Goal: Task Accomplishment & Management: Manage account settings

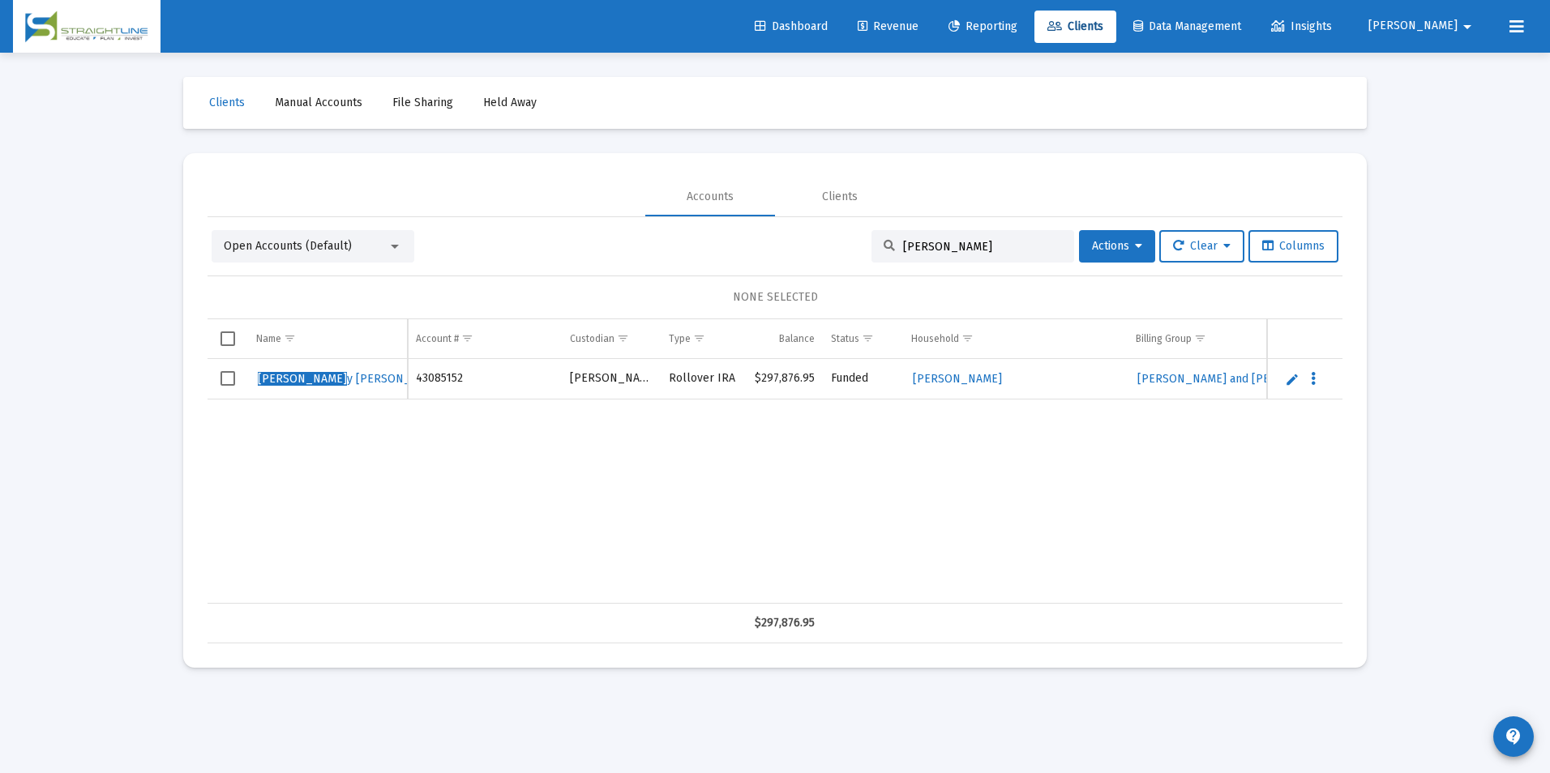
click at [1290, 379] on link "Edit" at bounding box center [1292, 379] width 15 height 15
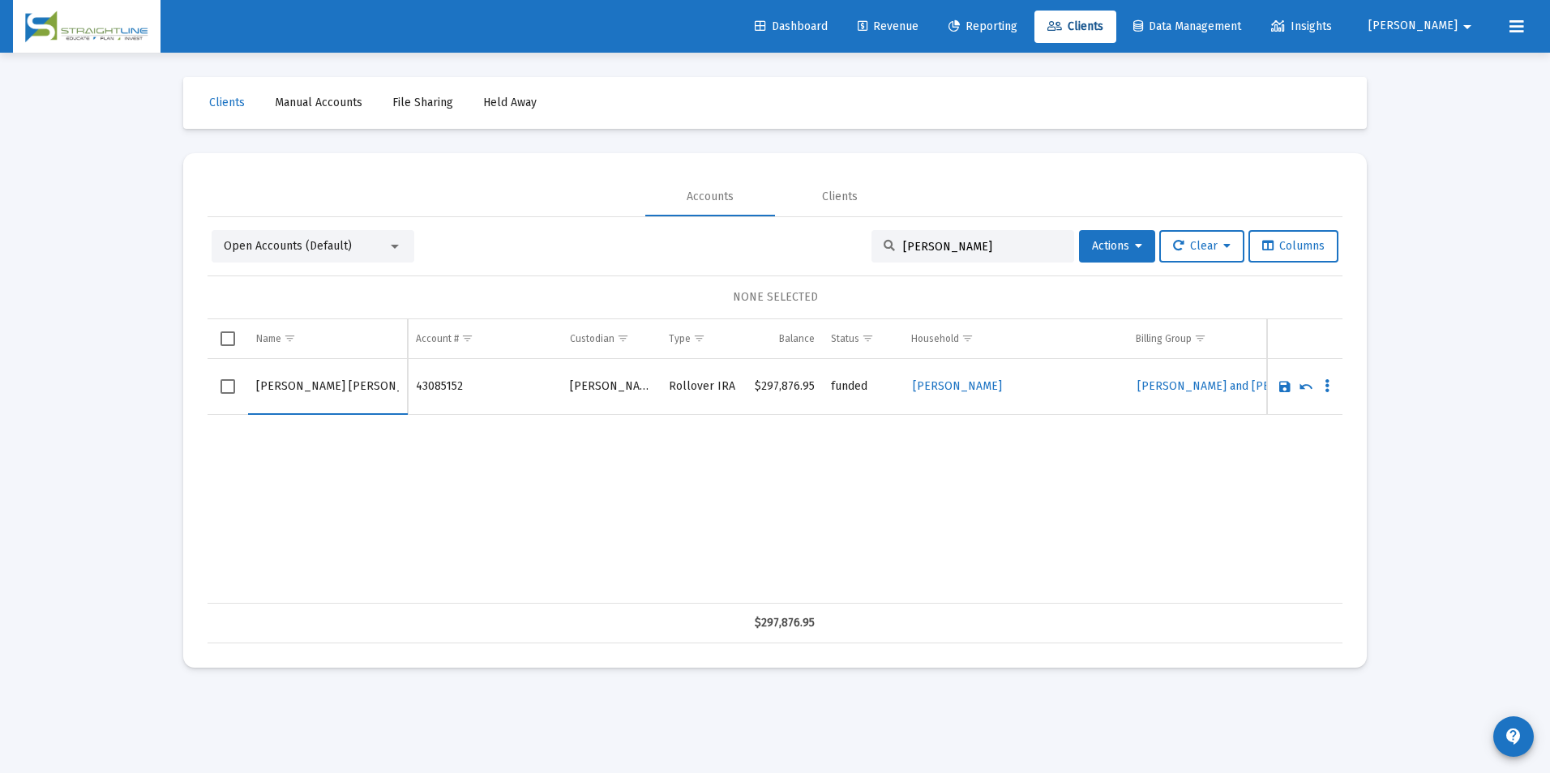
click at [277, 385] on input "[PERSON_NAME] [PERSON_NAME]" at bounding box center [327, 386] width 143 height 39
drag, startPoint x: 298, startPoint y: 388, endPoint x: 221, endPoint y: 388, distance: 77.0
click at [221, 388] on tr "[PERSON_NAME]" at bounding box center [775, 387] width 1135 height 56
click at [276, 384] on input "[PERSON_NAME]" at bounding box center [327, 386] width 143 height 39
click at [279, 386] on input "[PERSON_NAME]" at bounding box center [327, 386] width 143 height 39
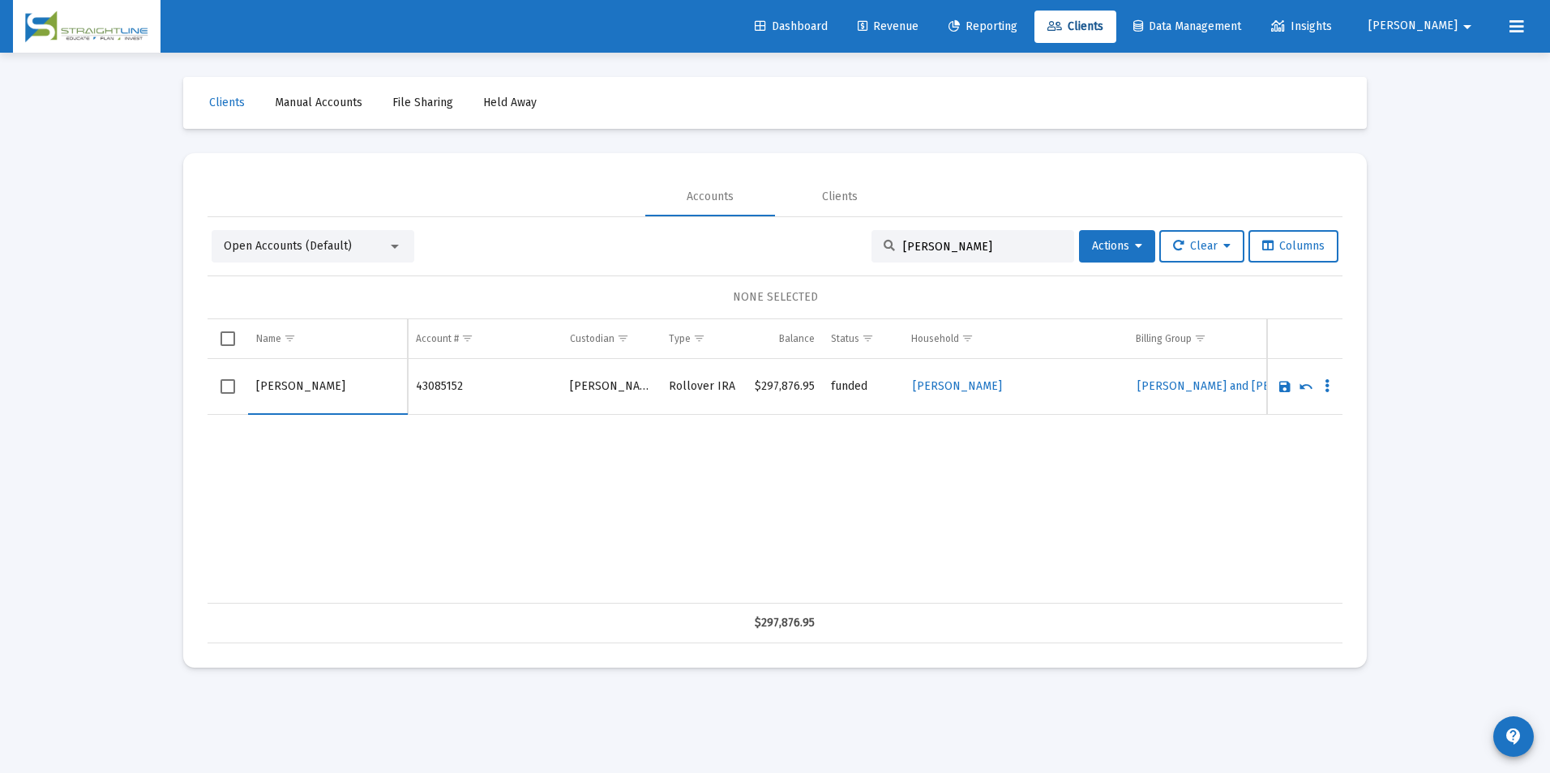
drag, startPoint x: 287, startPoint y: 388, endPoint x: 233, endPoint y: 388, distance: 53.5
click at [233, 388] on tr "[PERSON_NAME]" at bounding box center [775, 387] width 1135 height 56
click at [263, 383] on input "[PERSON_NAME]" at bounding box center [327, 386] width 143 height 39
click at [335, 393] on input "[PERSON_NAME]" at bounding box center [327, 386] width 143 height 39
type input "[PERSON_NAME]"
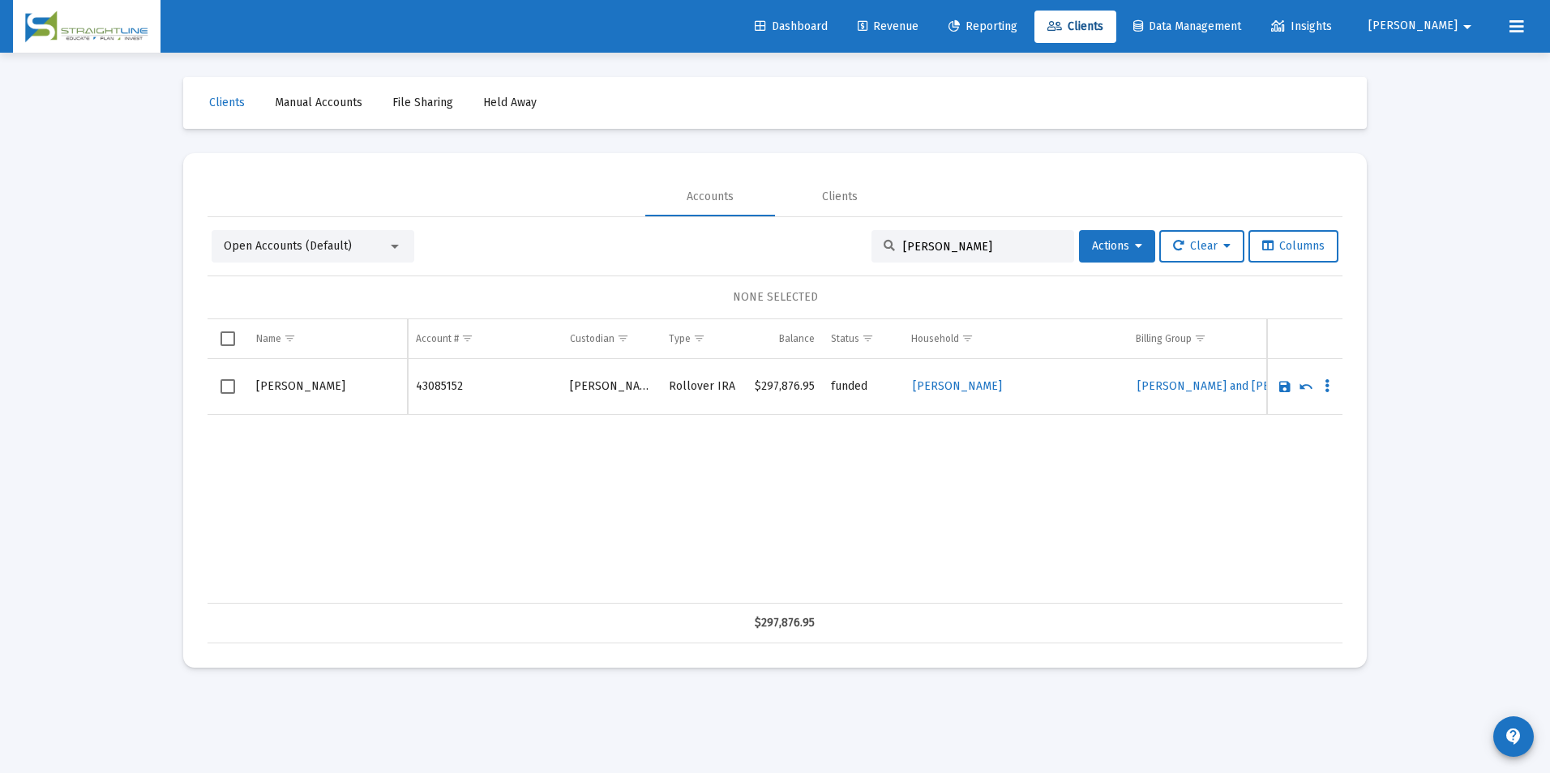
click at [1280, 390] on link "Save" at bounding box center [1285, 386] width 15 height 15
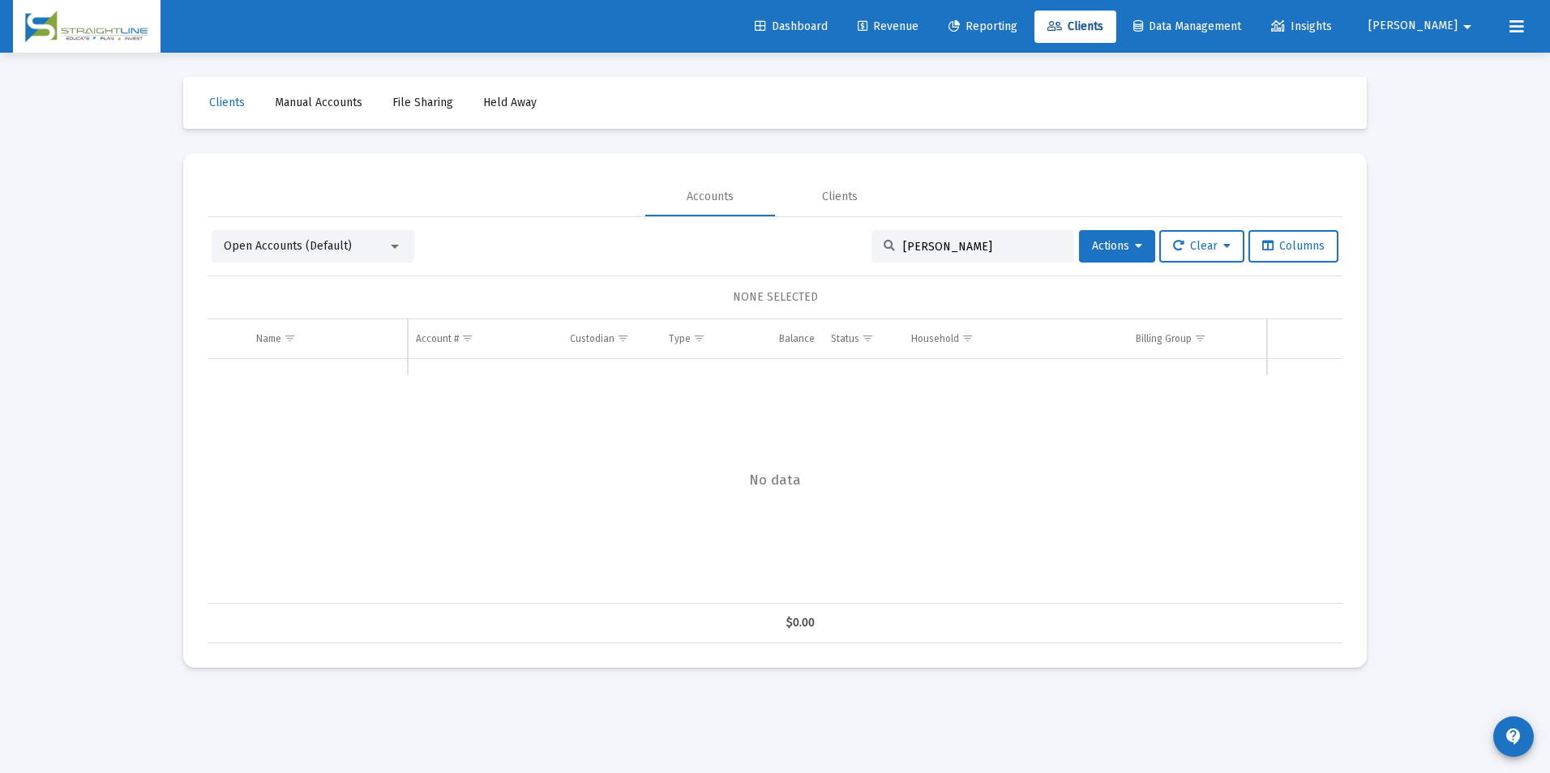
drag, startPoint x: 1022, startPoint y: 240, endPoint x: 732, endPoint y: 212, distance: 291.6
click at [732, 212] on mat-tab-group "Accounts Clients Open Accounts (Default) [PERSON_NAME] Re Actions Clear Columns…" at bounding box center [775, 411] width 1135 height 466
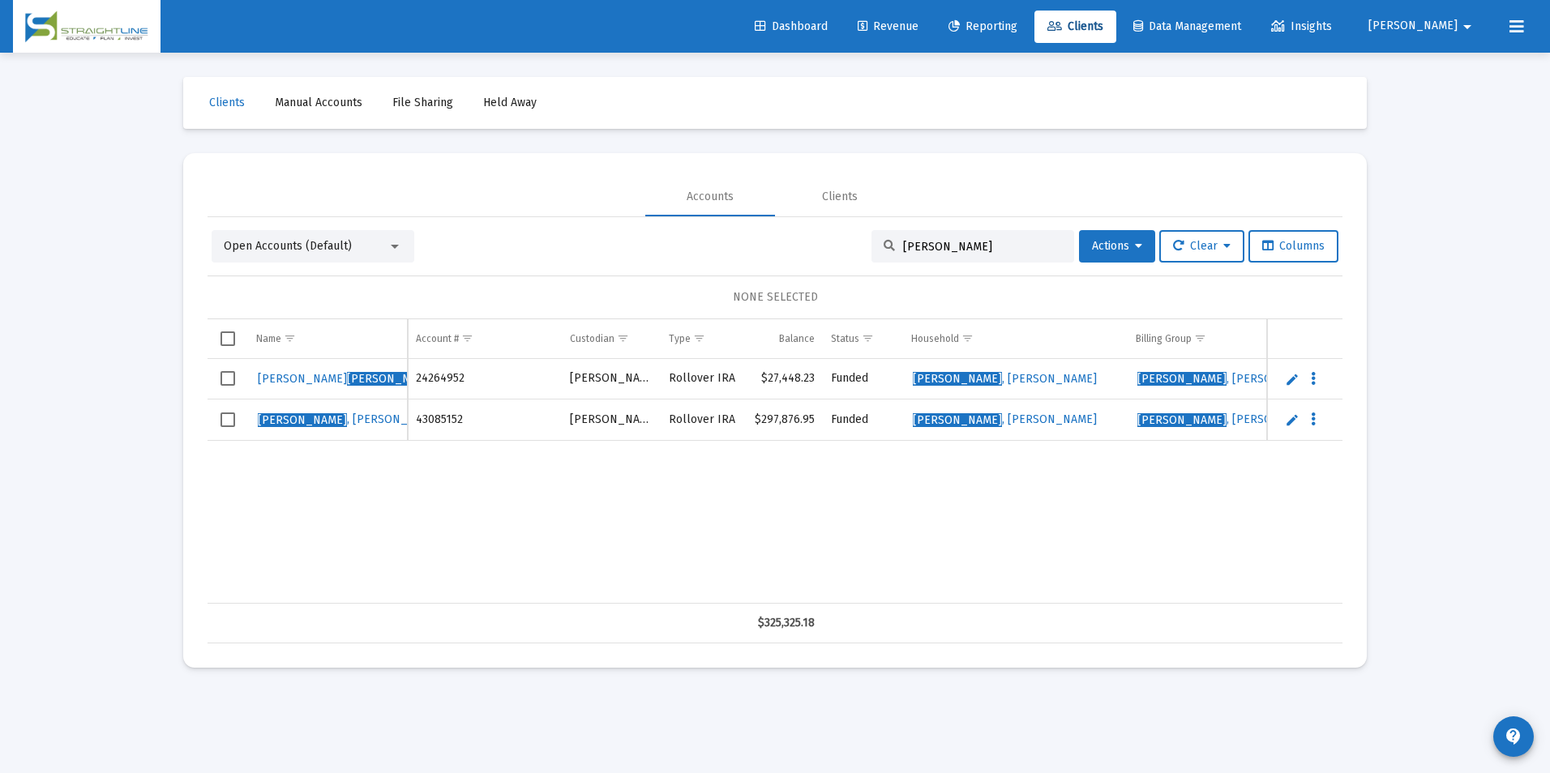
type input "[PERSON_NAME]"
click at [1294, 377] on link "Edit" at bounding box center [1292, 379] width 15 height 15
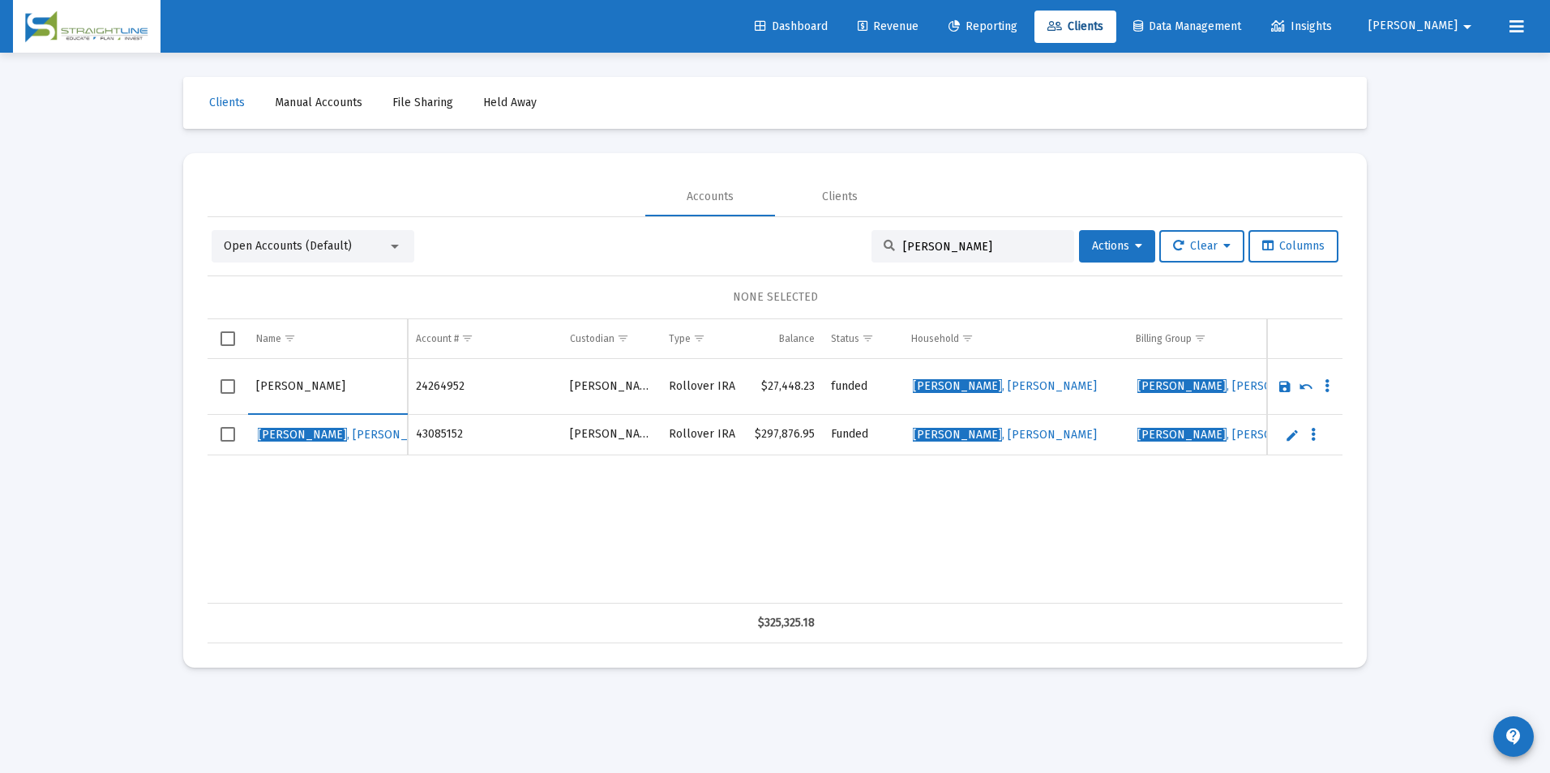
drag, startPoint x: 292, startPoint y: 383, endPoint x: 225, endPoint y: 387, distance: 67.4
click at [225, 387] on tr "[PERSON_NAME]" at bounding box center [775, 387] width 1135 height 56
click at [306, 395] on input "[PERSON_NAME]" at bounding box center [327, 386] width 143 height 39
type input "[PERSON_NAME]"
click at [1287, 383] on link "Save" at bounding box center [1285, 386] width 15 height 15
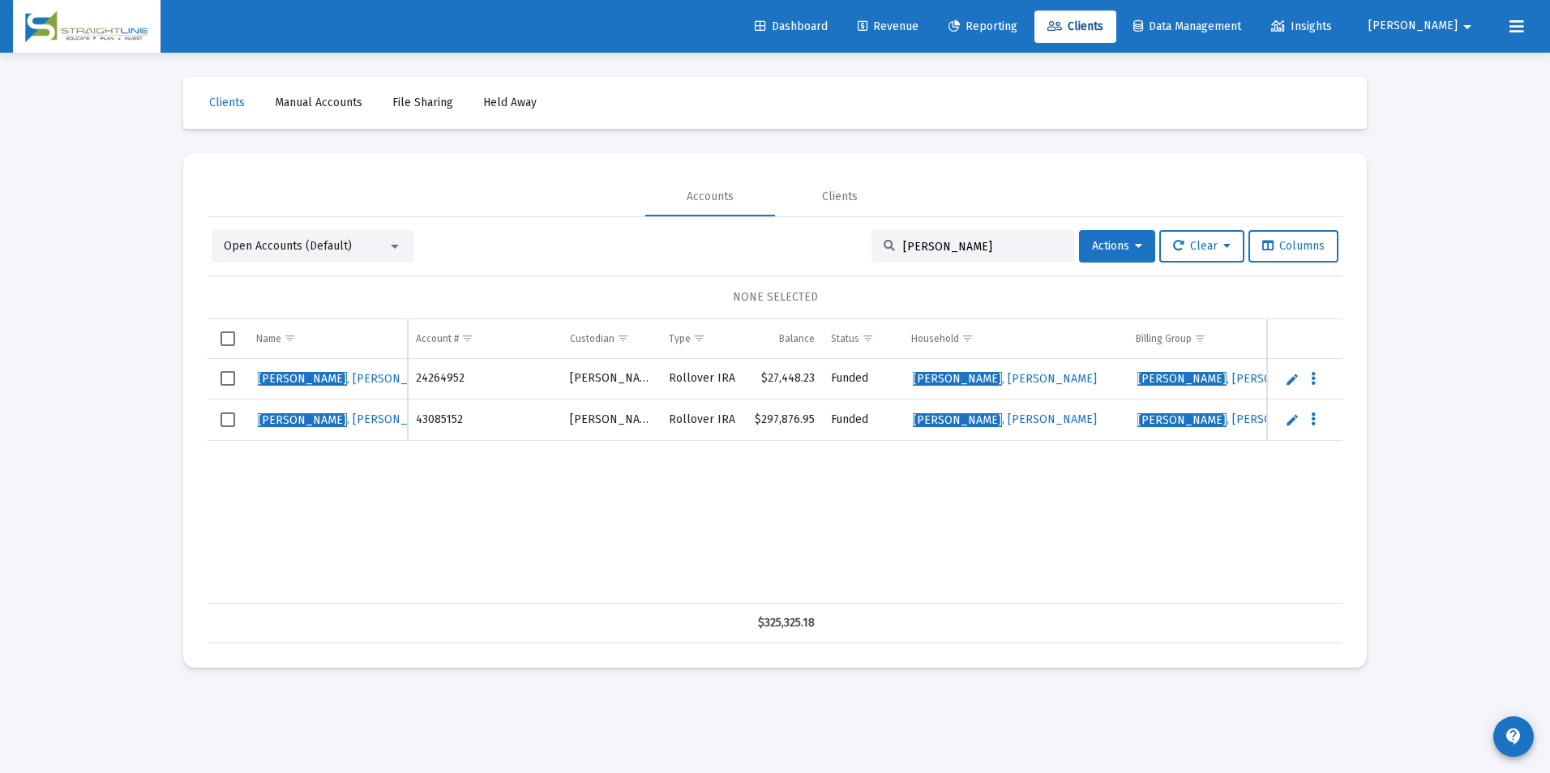
drag, startPoint x: 953, startPoint y: 246, endPoint x: 875, endPoint y: 242, distance: 78.7
click at [875, 242] on div "[PERSON_NAME]" at bounding box center [972, 246] width 203 height 32
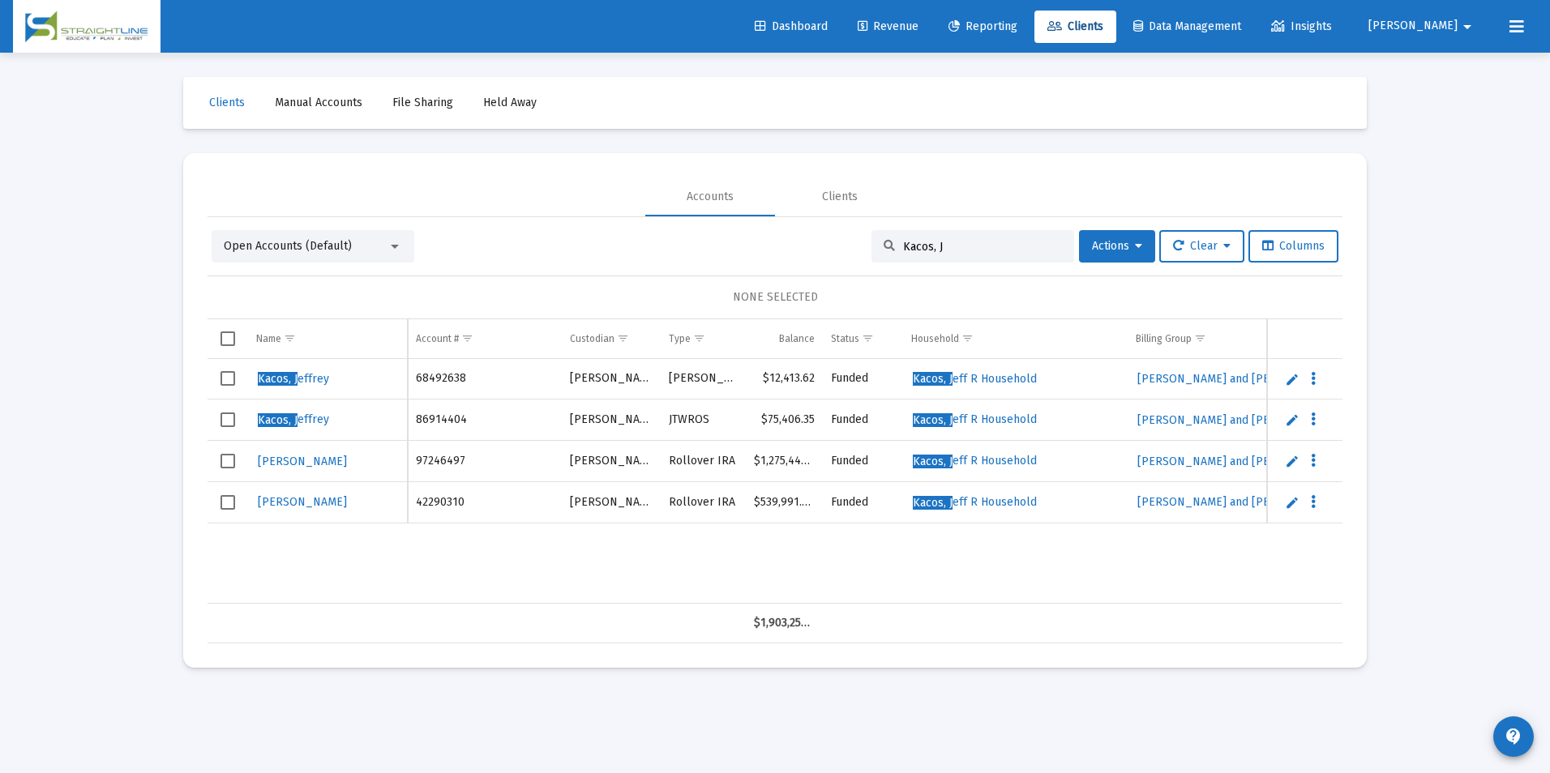
type input "Kacos, J"
click at [1294, 466] on link "Edit" at bounding box center [1292, 461] width 15 height 15
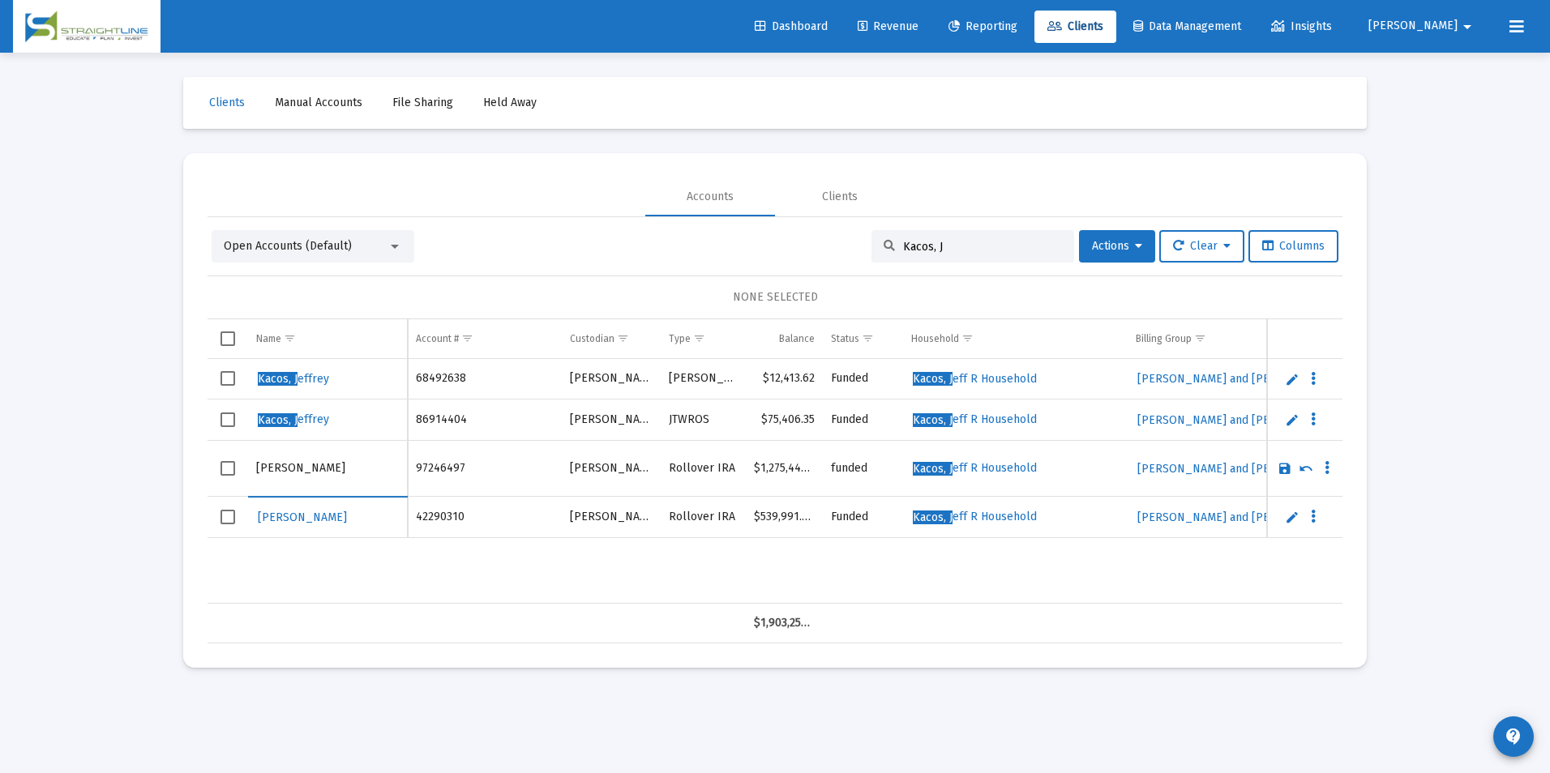
drag, startPoint x: 295, startPoint y: 469, endPoint x: 227, endPoint y: 472, distance: 68.2
click at [227, 472] on tr "[PERSON_NAME]" at bounding box center [775, 469] width 1135 height 56
click at [315, 479] on input "Kacos" at bounding box center [327, 468] width 143 height 39
type input "[PERSON_NAME]"
click at [1283, 466] on link "Save" at bounding box center [1285, 468] width 15 height 15
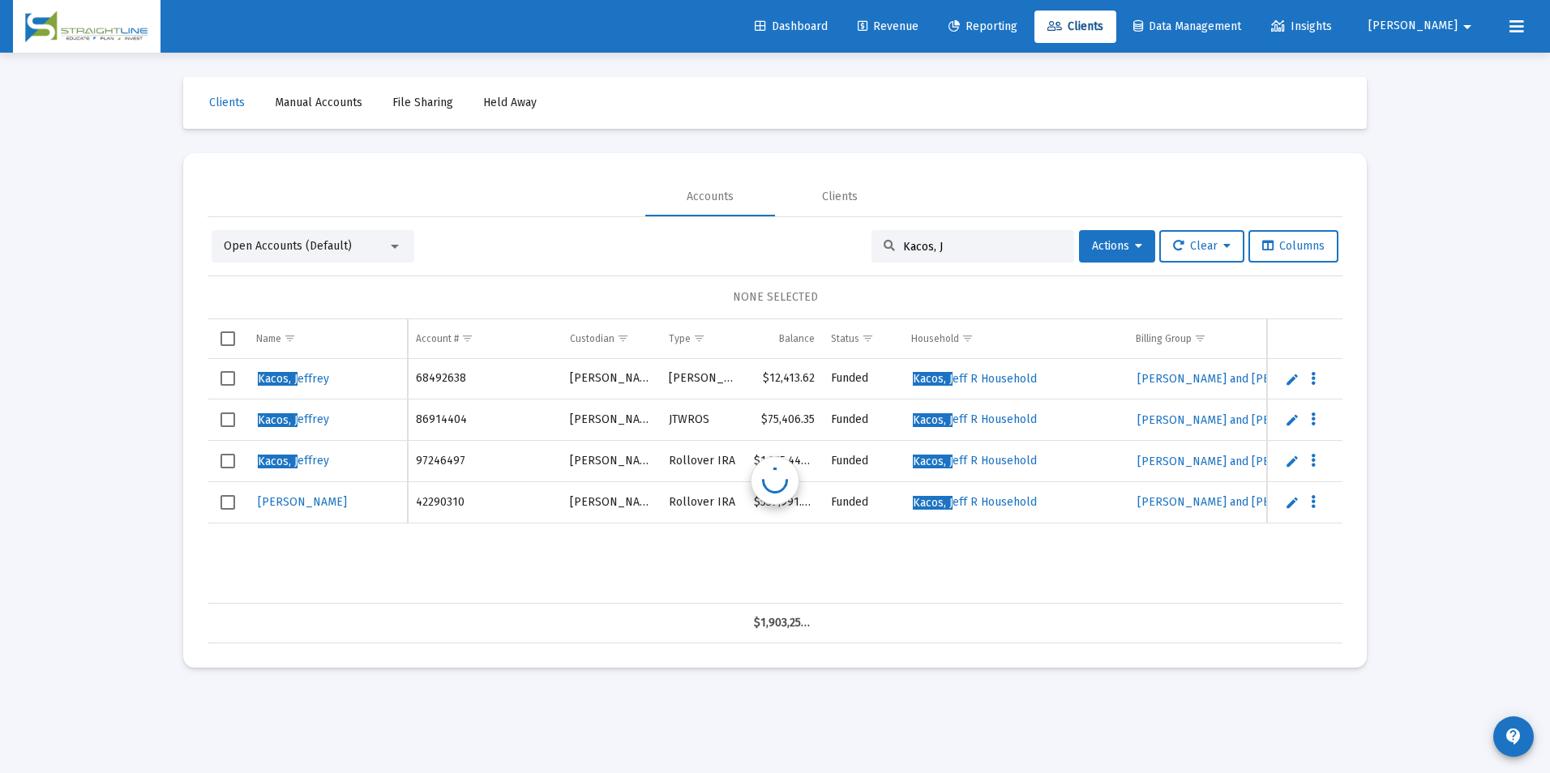
click at [1291, 503] on link "Edit" at bounding box center [1292, 502] width 15 height 15
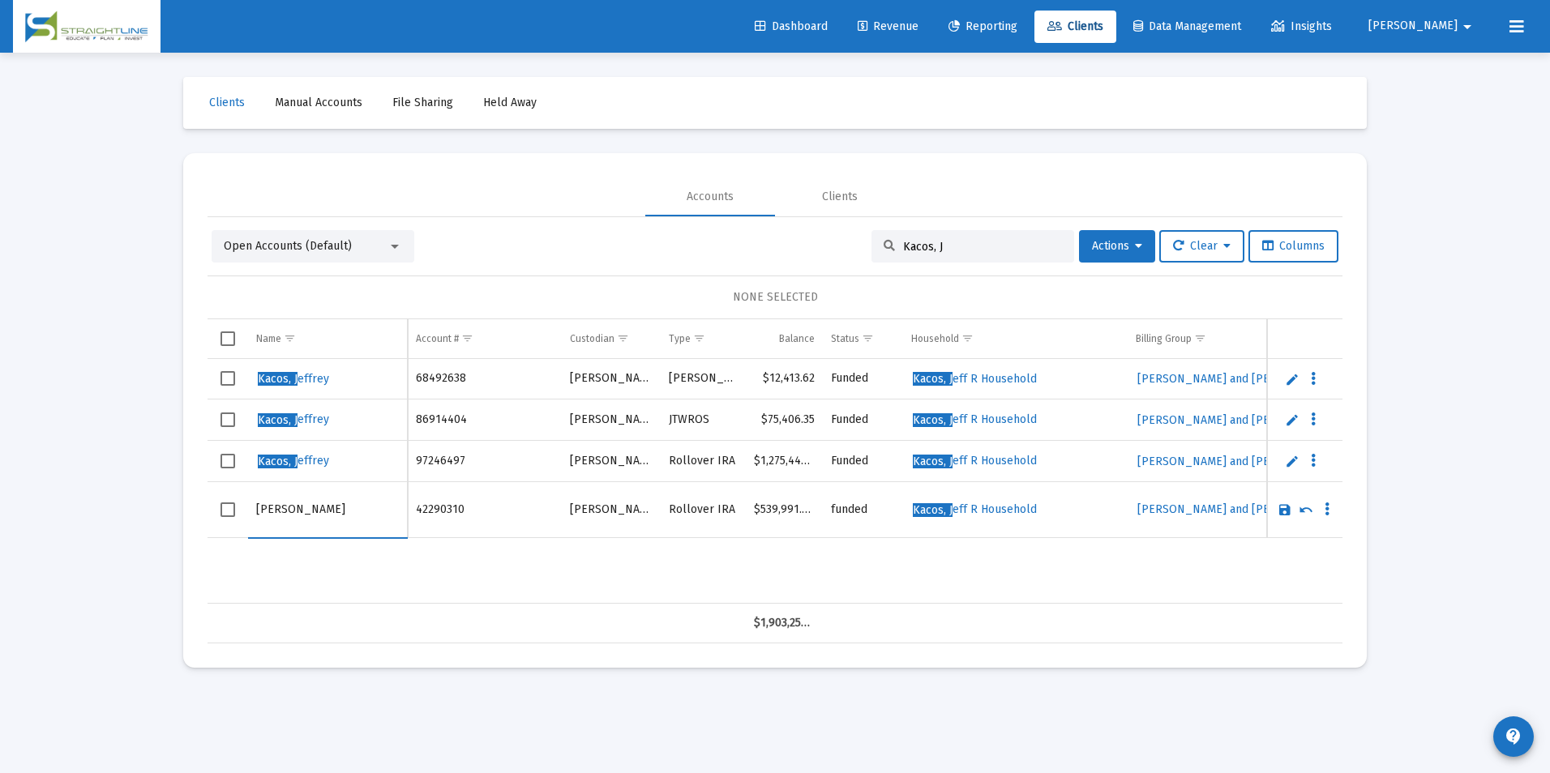
drag, startPoint x: 292, startPoint y: 510, endPoint x: 165, endPoint y: 520, distance: 126.8
click at [165, 520] on div "Loading... Clients Manual Accounts File Sharing Held Away Accounts Clients Open…" at bounding box center [775, 386] width 1550 height 773
click at [304, 514] on input "Kacos" at bounding box center [327, 509] width 143 height 39
type input "[PERSON_NAME]"
click at [1279, 511] on link "Save" at bounding box center [1285, 510] width 15 height 15
